Goal: Task Accomplishment & Management: Complete application form

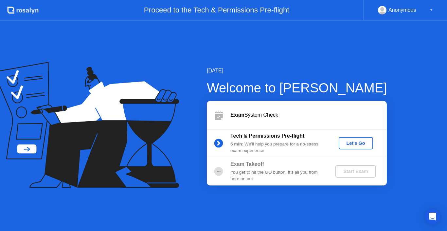
click at [335, 70] on div "[DATE]" at bounding box center [297, 71] width 180 height 8
click at [200, 211] on div "[DATE] Welcome to [PERSON_NAME] Exam System Check Tech & Permissions Pre-flight…" at bounding box center [223, 126] width 447 height 210
click at [208, 186] on div "[DATE] Welcome to [PERSON_NAME] Exam System Check Tech & Permissions Pre-flight…" at bounding box center [223, 126] width 447 height 210
click at [352, 142] on div "Let's Go" at bounding box center [355, 142] width 29 height 5
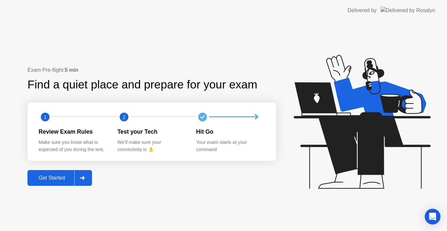
click at [84, 180] on div at bounding box center [82, 177] width 16 height 15
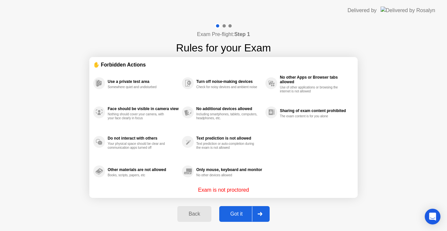
click at [262, 211] on div at bounding box center [260, 213] width 16 height 15
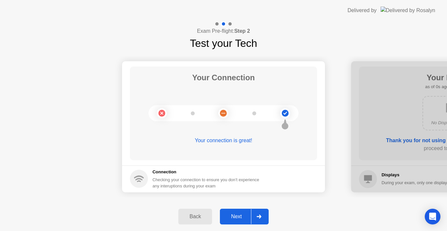
click at [255, 215] on div at bounding box center [259, 216] width 16 height 15
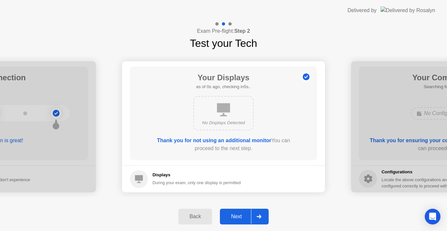
click at [255, 215] on div at bounding box center [259, 216] width 16 height 15
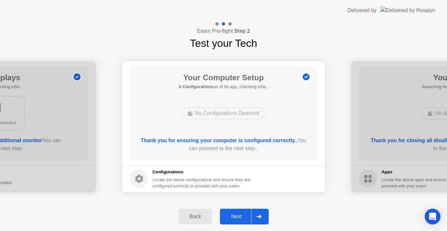
click at [255, 215] on div at bounding box center [259, 216] width 16 height 15
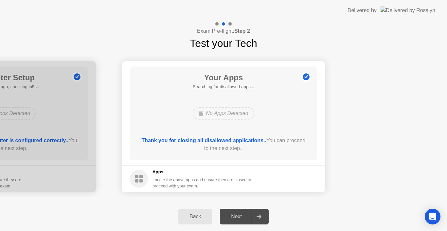
click at [255, 215] on div at bounding box center [259, 216] width 16 height 15
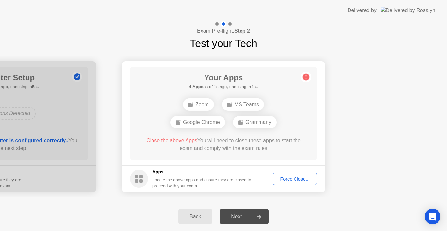
click at [286, 178] on div "Force Close..." at bounding box center [295, 178] width 40 height 5
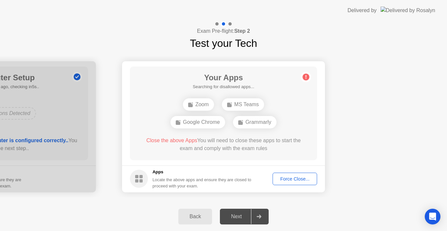
click at [301, 181] on div "Force Close..." at bounding box center [295, 178] width 40 height 5
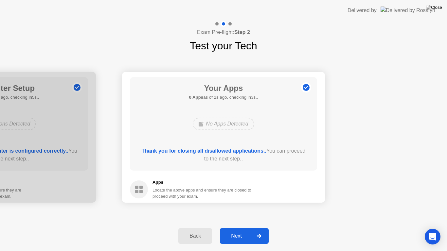
click at [235, 230] on div "Next" at bounding box center [236, 236] width 29 height 6
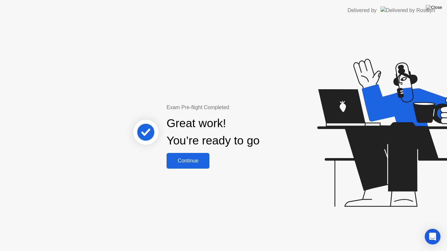
click at [202, 163] on div "Continue" at bounding box center [187, 161] width 39 height 6
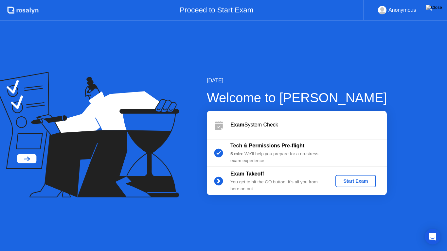
click at [348, 181] on div "Start Exam" at bounding box center [355, 181] width 35 height 5
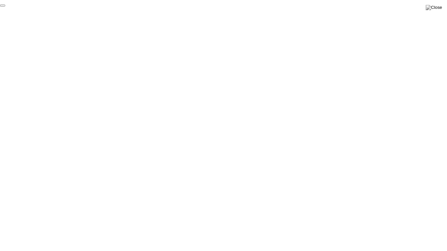
click div "End Proctoring Session"
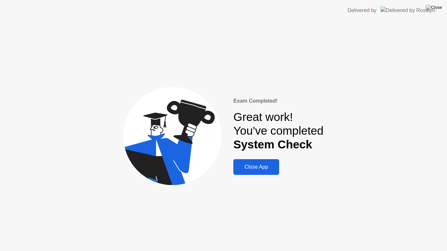
click at [243, 168] on div "Close App" at bounding box center [256, 167] width 42 height 6
